Goal: Task Accomplishment & Management: Manage account settings

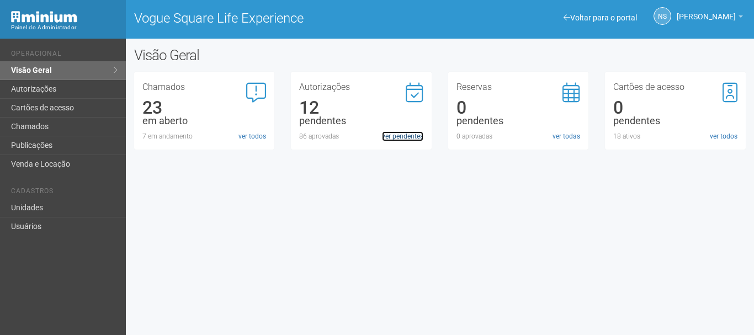
click at [407, 140] on link "ver pendentes" at bounding box center [402, 136] width 41 height 10
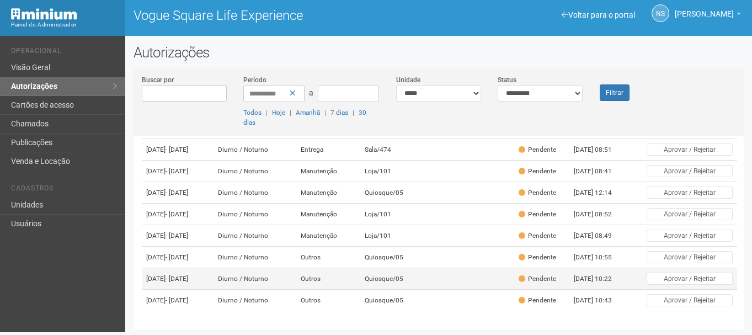
scroll to position [98, 0]
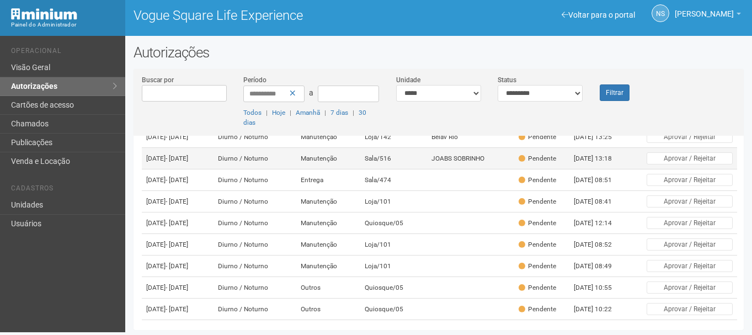
click at [353, 169] on td "Manutenção" at bounding box center [327, 159] width 63 height 22
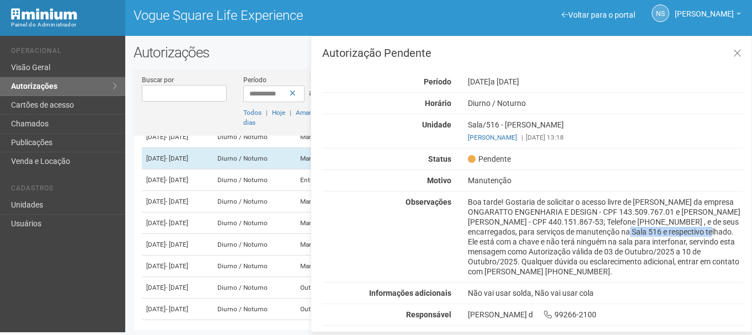
drag, startPoint x: 575, startPoint y: 231, endPoint x: 667, endPoint y: 231, distance: 91.6
click at [667, 231] on div "Boa tarde! Gostaria de solicitar o acesso livre de [PERSON_NAME] da empresa ONG…" at bounding box center [606, 236] width 292 height 79
click at [478, 242] on div "Boa tarde! Gostaria de solicitar o acesso livre de [PERSON_NAME] da empresa ONG…" at bounding box center [606, 236] width 292 height 79
click at [505, 236] on div "Boa tarde! Gostaria de solicitar o acesso livre de [PERSON_NAME] da empresa ONG…" at bounding box center [606, 236] width 292 height 79
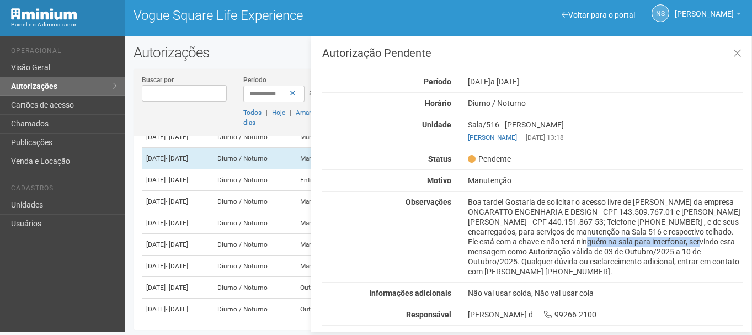
drag, startPoint x: 552, startPoint y: 239, endPoint x: 669, endPoint y: 258, distance: 118.4
click at [669, 240] on div "Boa tarde! Gostaria de solicitar o acesso livre de [PERSON_NAME] da empresa ONG…" at bounding box center [606, 236] width 292 height 79
click at [669, 261] on div "Boa tarde! Gostaria de solicitar o acesso livre de [PERSON_NAME] da empresa ONG…" at bounding box center [606, 236] width 292 height 79
click at [728, 42] on button at bounding box center [737, 54] width 23 height 24
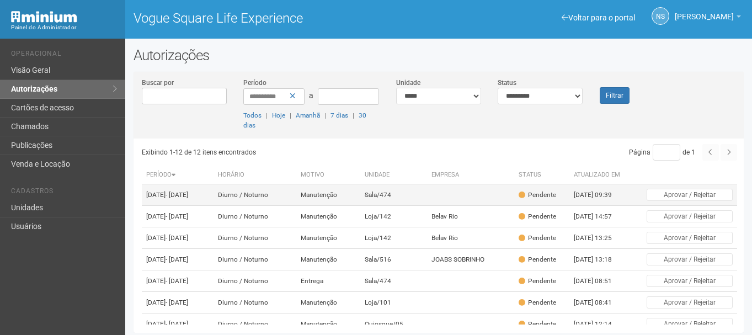
click at [360, 204] on td "Manutenção" at bounding box center [327, 195] width 63 height 22
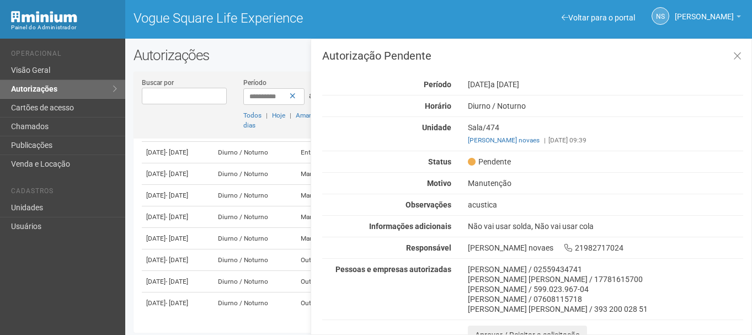
scroll to position [209, 0]
click at [738, 56] on icon at bounding box center [737, 56] width 8 height 11
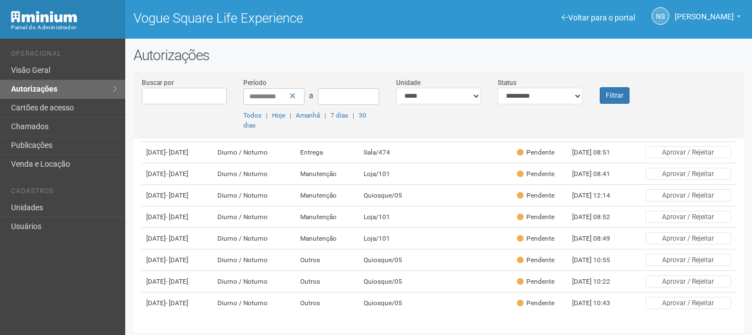
scroll to position [3, 0]
